Goal: Transaction & Acquisition: Purchase product/service

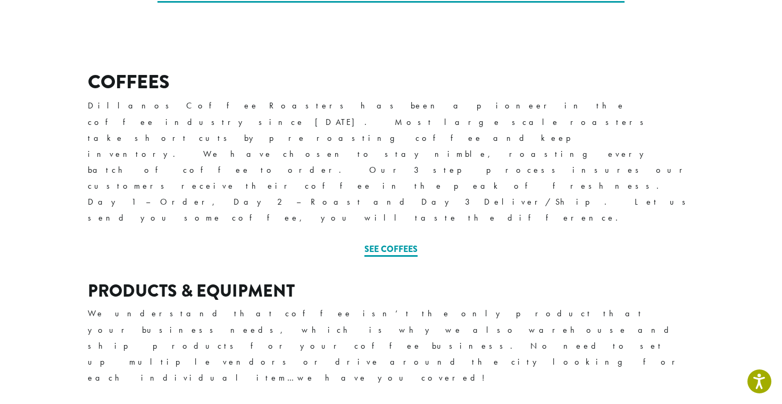
scroll to position [345, 0]
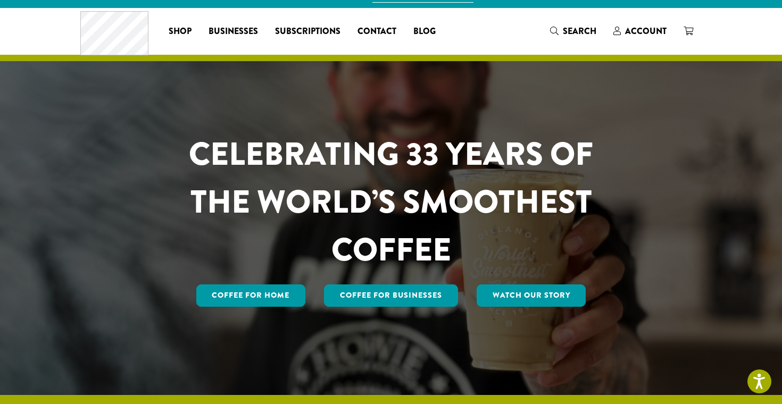
scroll to position [14, 0]
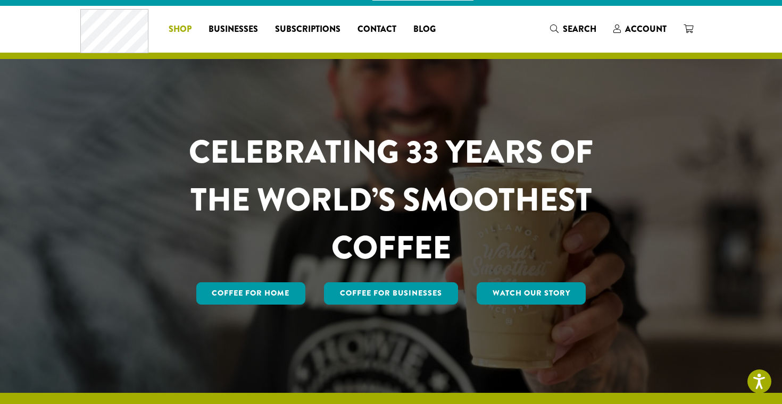
click at [182, 29] on span "Shop" at bounding box center [180, 29] width 23 height 13
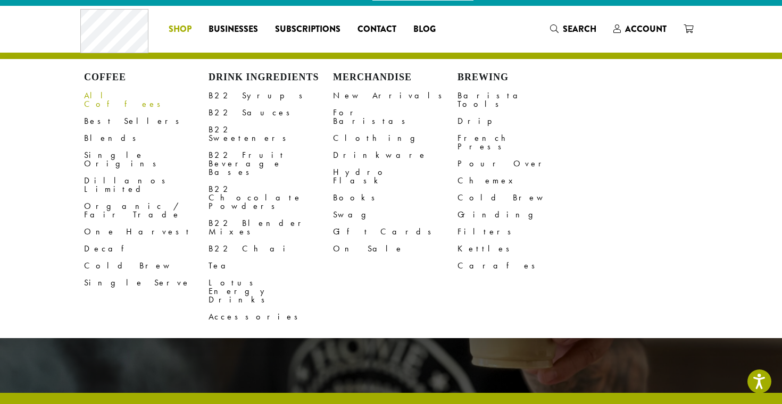
click at [112, 99] on link "All Coffees" at bounding box center [146, 100] width 124 height 26
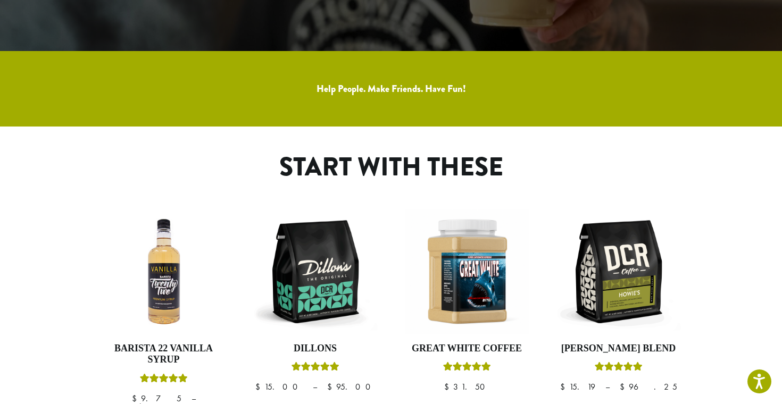
scroll to position [399, 0]
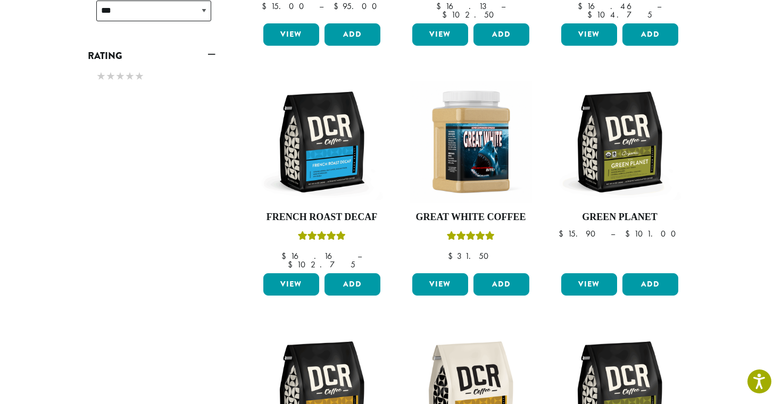
scroll to position [644, 0]
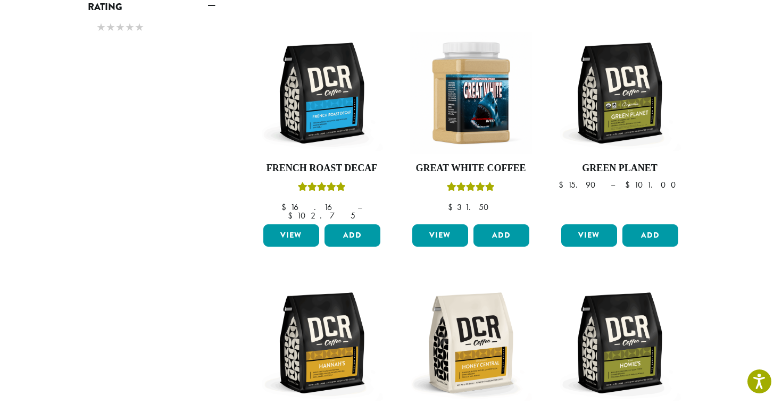
click at [197, 143] on div "**********" at bounding box center [152, 59] width 144 height 1046
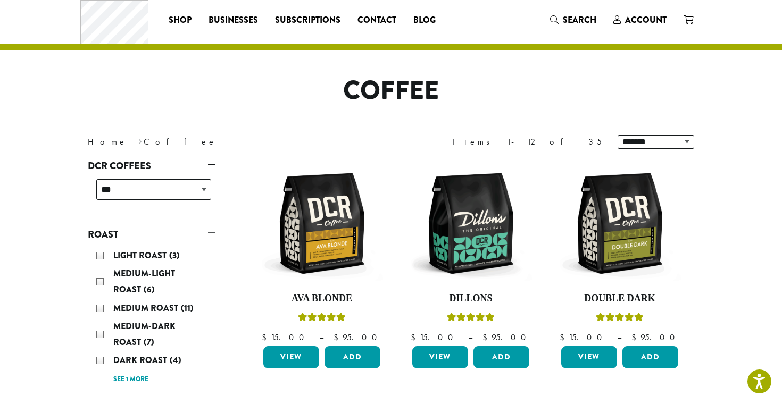
scroll to position [0, 0]
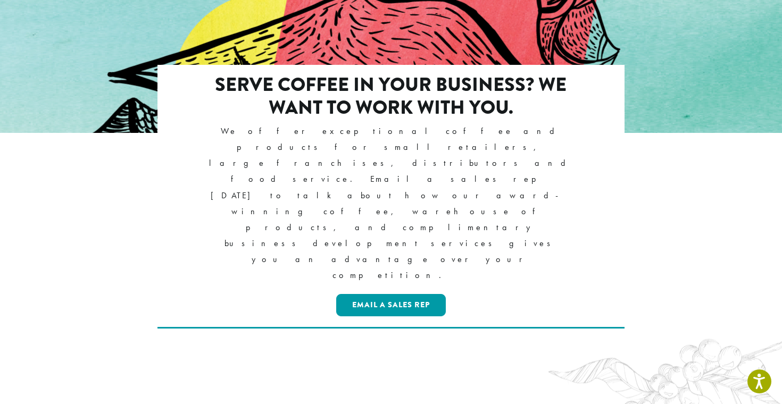
scroll to position [863, 0]
